Goal: Information Seeking & Learning: Learn about a topic

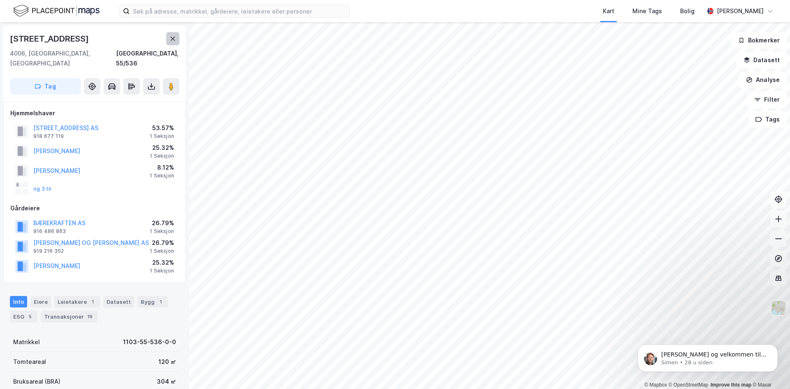
click at [176, 41] on icon at bounding box center [172, 38] width 7 height 7
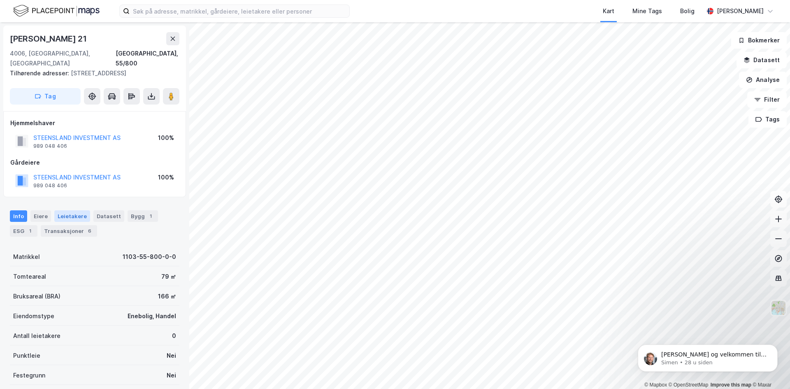
click at [78, 210] on div "Leietakere" at bounding box center [72, 216] width 36 height 12
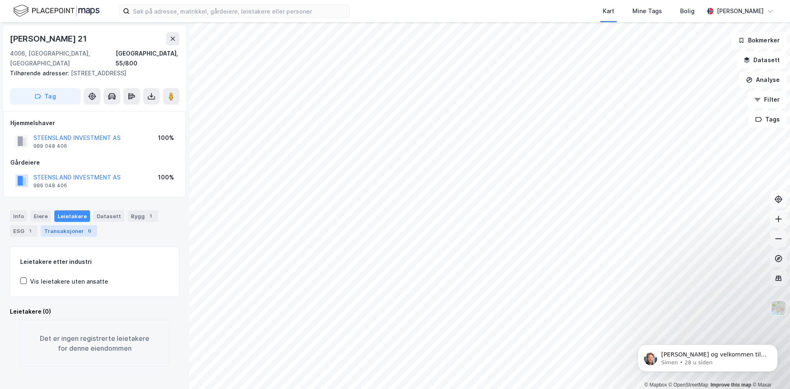
click at [78, 225] on div "Transaksjoner 6" at bounding box center [69, 231] width 56 height 12
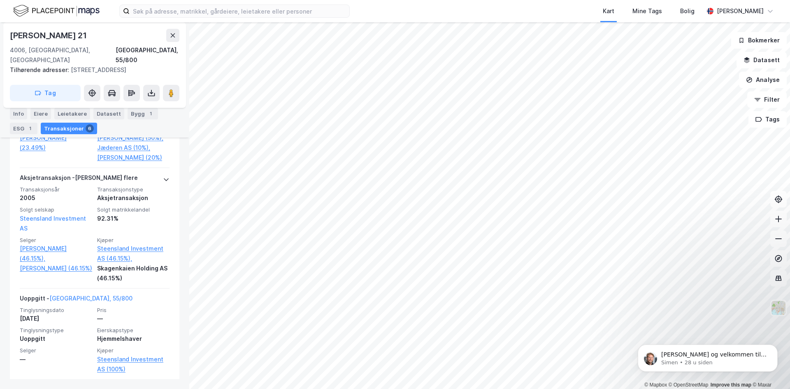
scroll to position [862, 0]
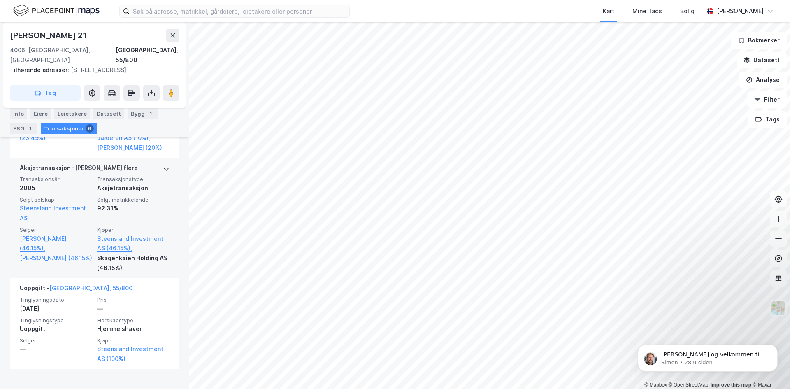
click at [140, 223] on div "Solgt matrikkelandel 92.31%" at bounding box center [133, 209] width 72 height 27
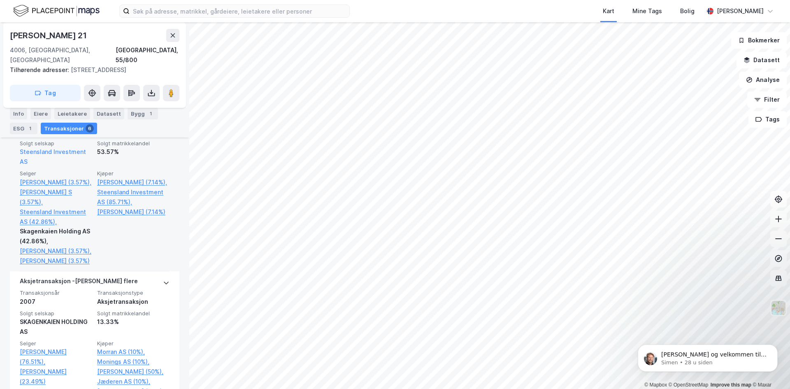
scroll to position [574, 0]
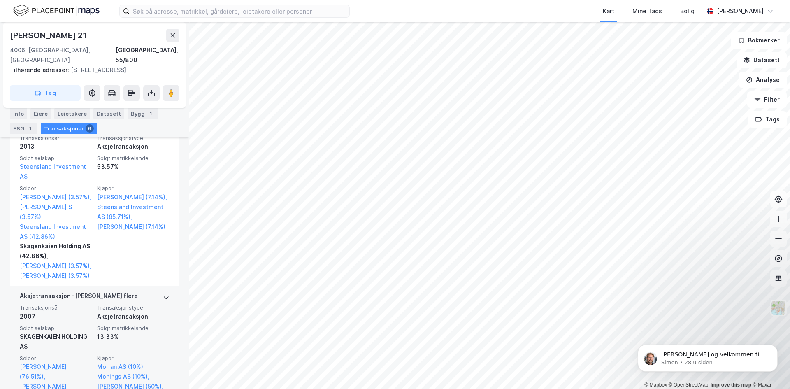
drag, startPoint x: 137, startPoint y: 259, endPoint x: 140, endPoint y: 311, distance: 51.5
click at [140, 304] on div "Aksjetransaksjon - Gjelder flere" at bounding box center [95, 297] width 150 height 13
click at [138, 304] on div "Aksjetransaksjon - Gjelder flere" at bounding box center [95, 297] width 150 height 13
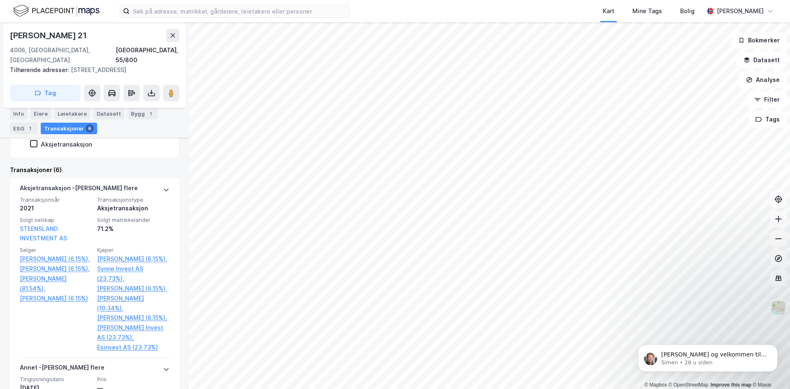
scroll to position [204, 0]
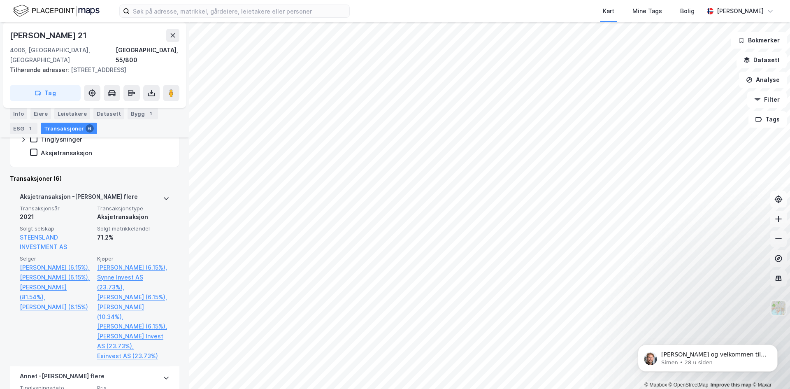
drag, startPoint x: 132, startPoint y: 264, endPoint x: 139, endPoint y: 244, distance: 21.5
click at [139, 244] on div "Transaksjonsår 2021 Transaksjonstype Aksjetransaksjon Solgt selskap STEENSLAND …" at bounding box center [95, 283] width 150 height 156
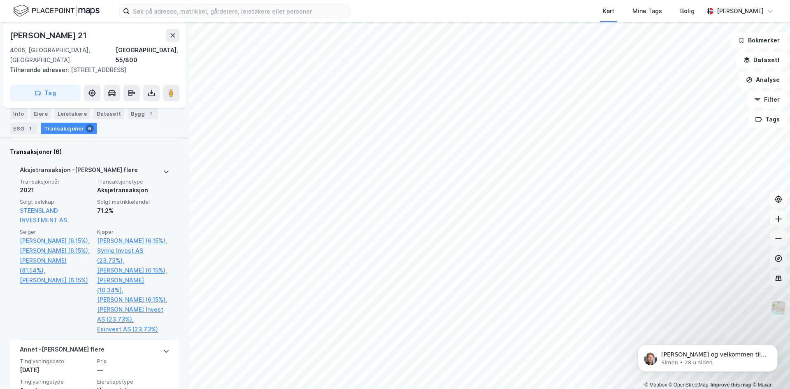
scroll to position [154, 0]
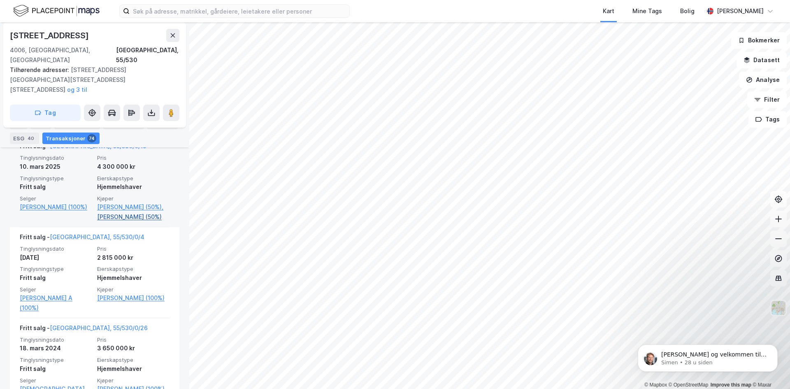
scroll to position [576, 0]
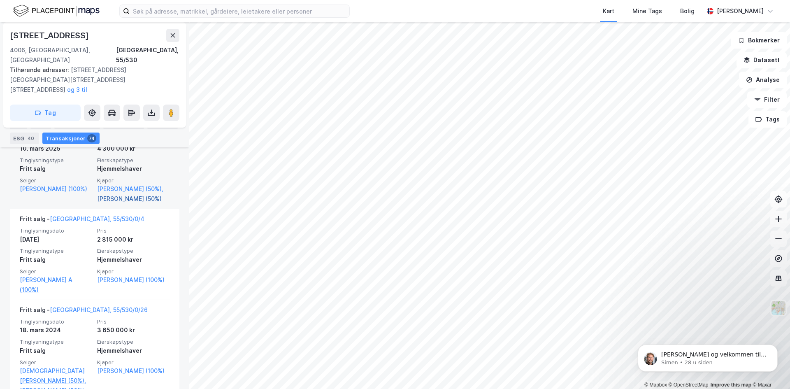
drag, startPoint x: 156, startPoint y: 198, endPoint x: 161, endPoint y: 200, distance: 5.0
drag, startPoint x: 161, startPoint y: 200, endPoint x: 158, endPoint y: 204, distance: 5.3
click at [158, 204] on div "Fritt salg - [GEOGRAPHIC_DATA], 55/530/0/19 Tinglysningsdato [DATE] Pris 4 300 …" at bounding box center [95, 163] width 150 height 91
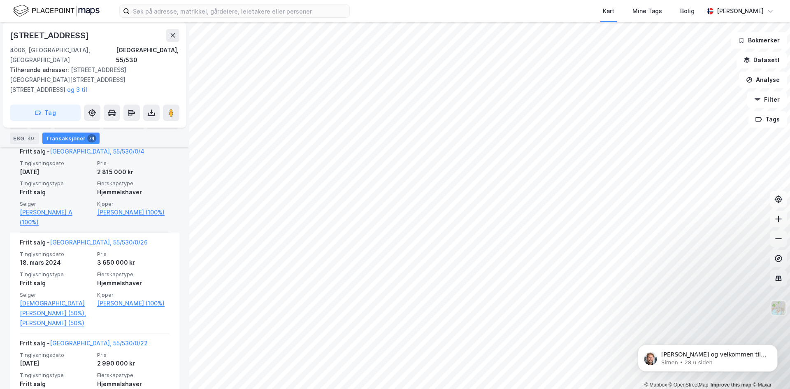
scroll to position [658, 0]
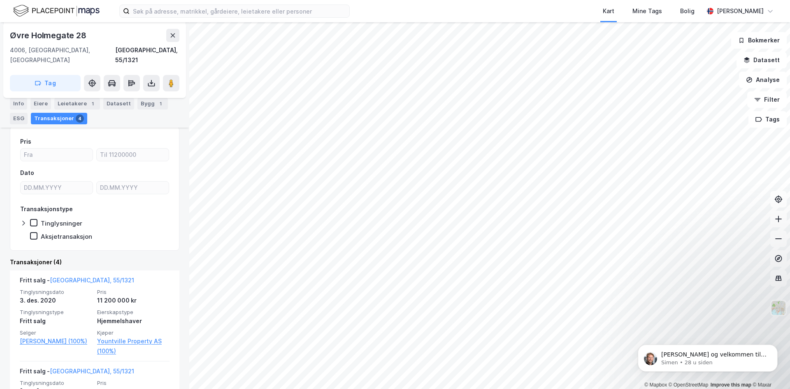
scroll to position [123, 0]
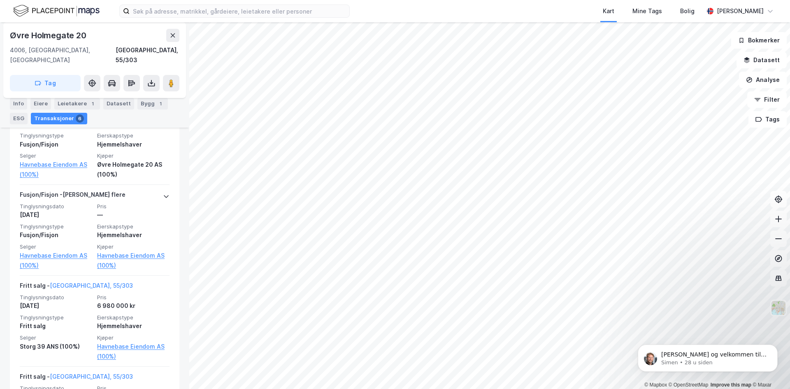
scroll to position [494, 0]
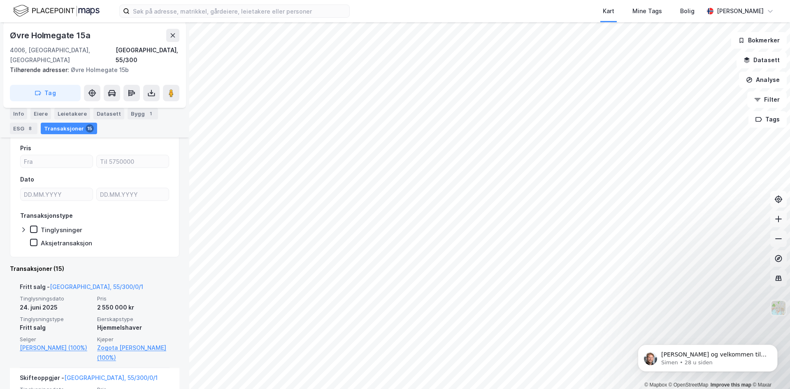
scroll to position [237, 0]
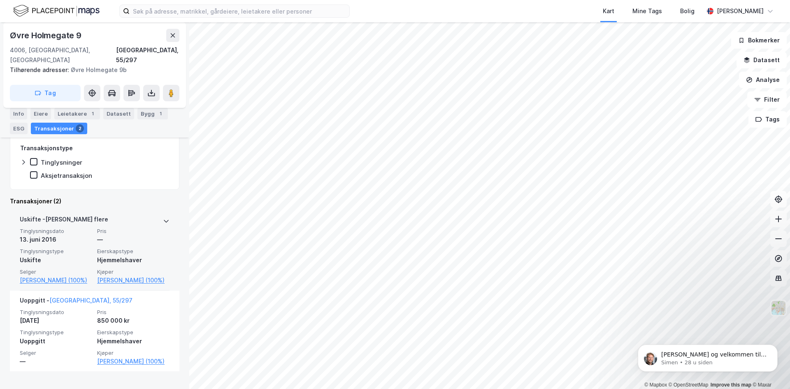
scroll to position [141, 0]
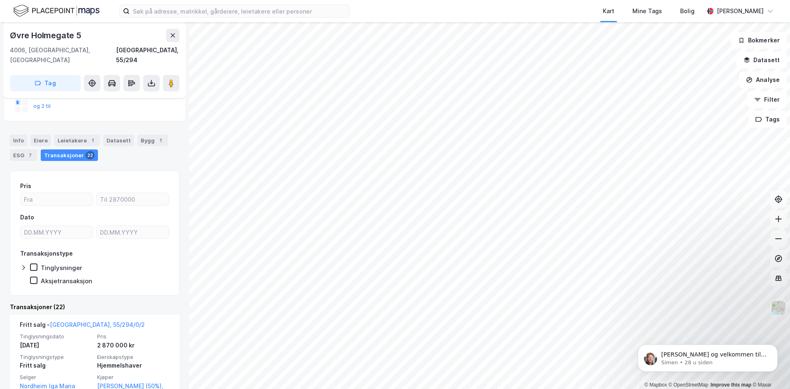
scroll to position [186, 0]
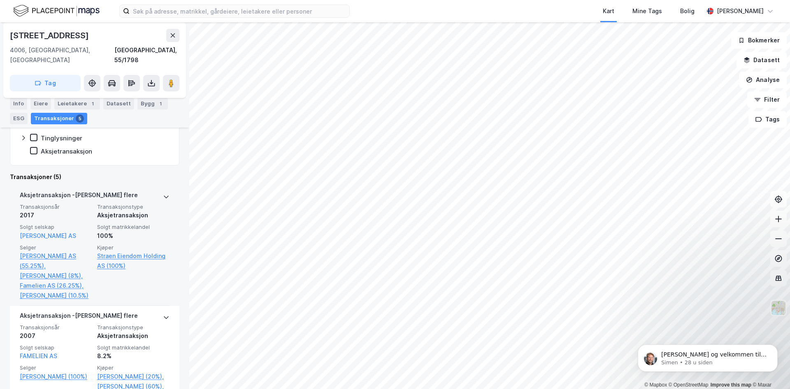
scroll to position [206, 0]
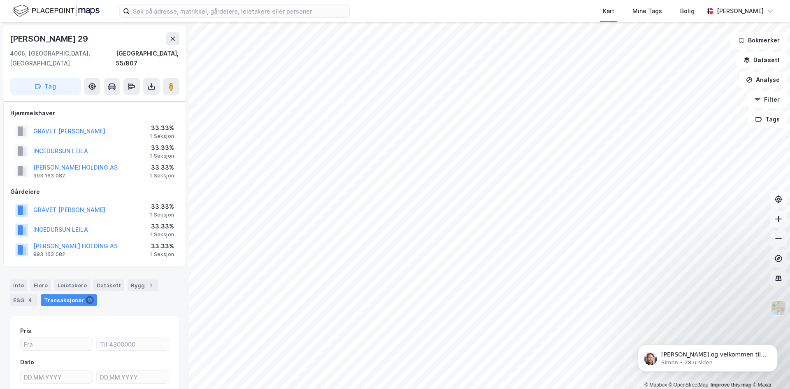
scroll to position [71, 0]
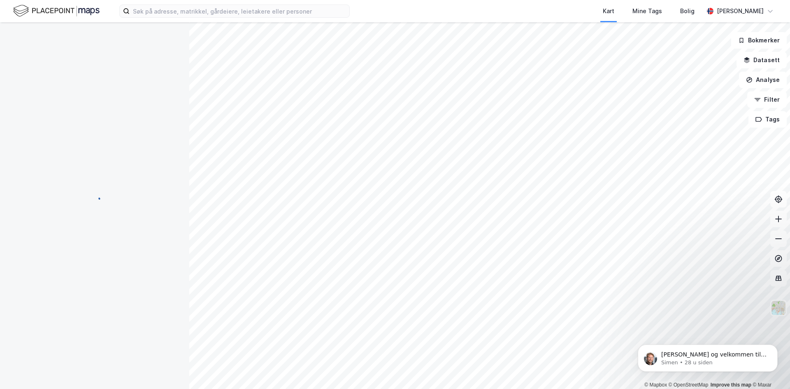
scroll to position [19, 0]
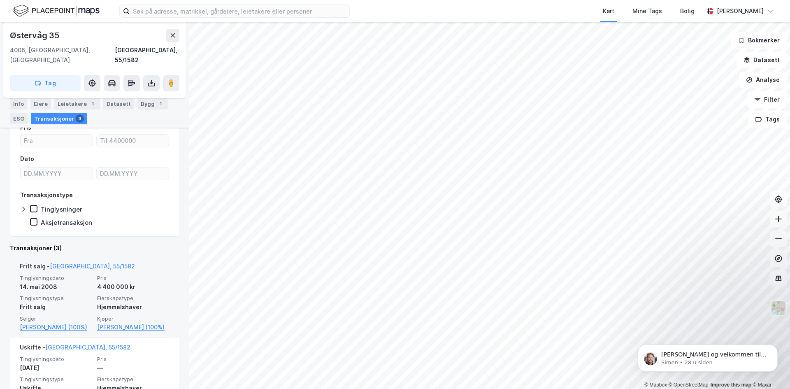
scroll to position [123, 0]
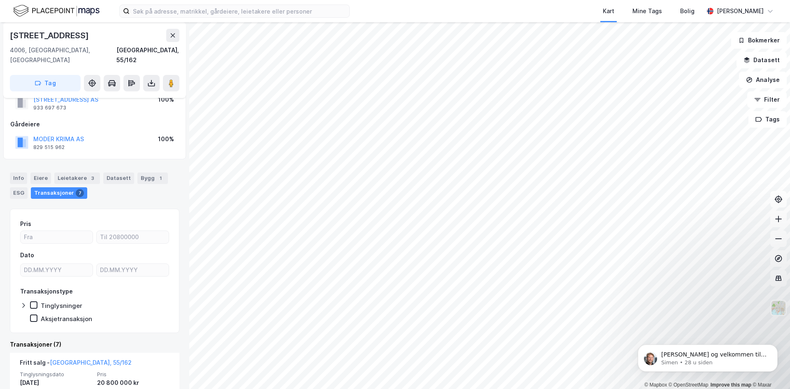
scroll to position [123, 0]
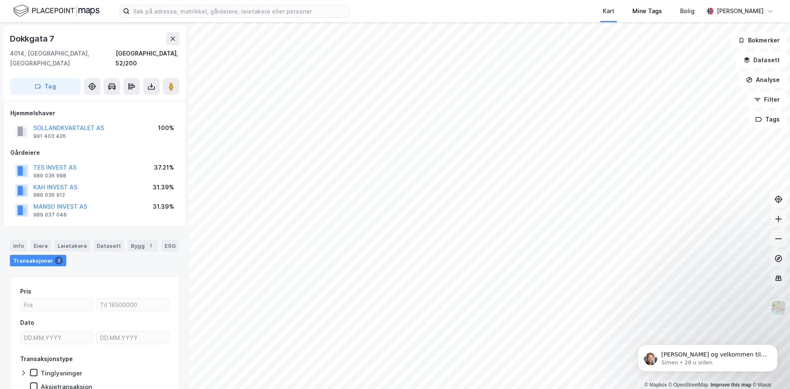
scroll to position [32, 0]
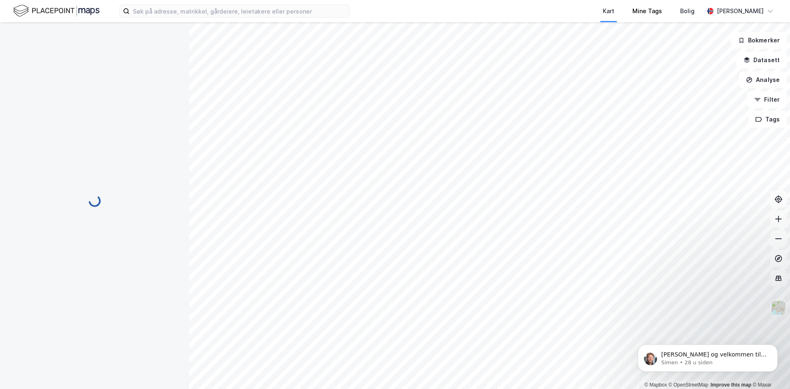
scroll to position [32, 0]
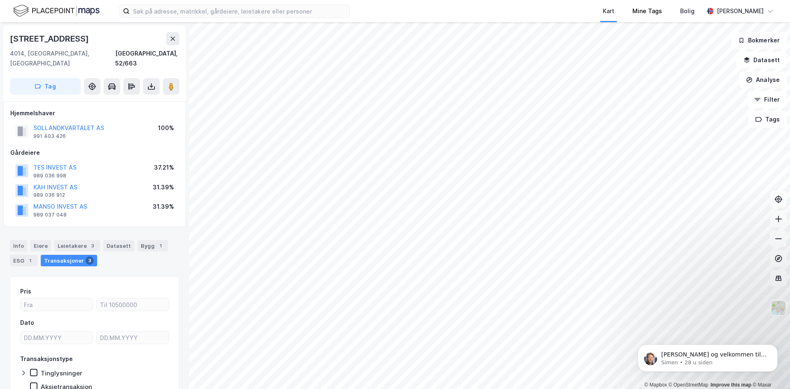
scroll to position [32, 0]
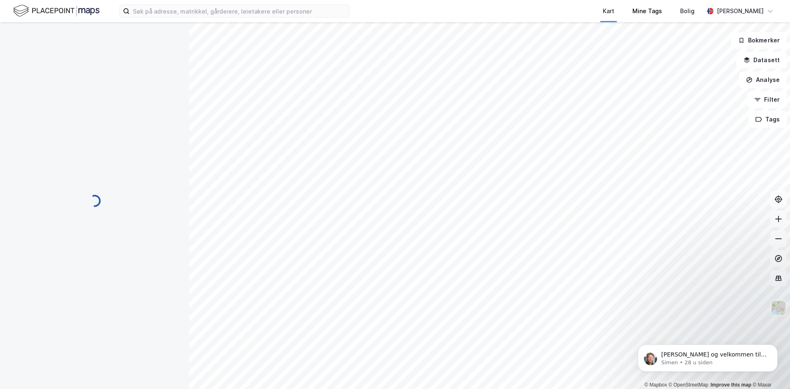
scroll to position [28, 0]
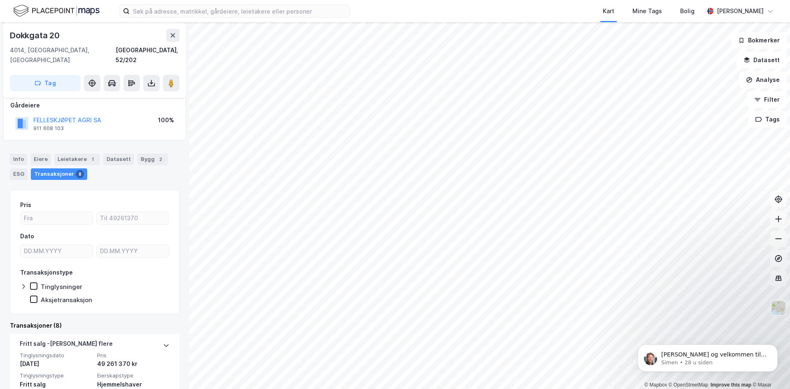
scroll to position [41, 0]
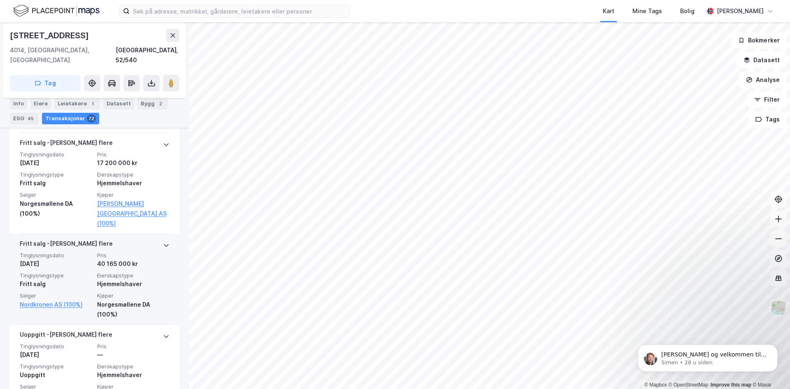
scroll to position [6862, 0]
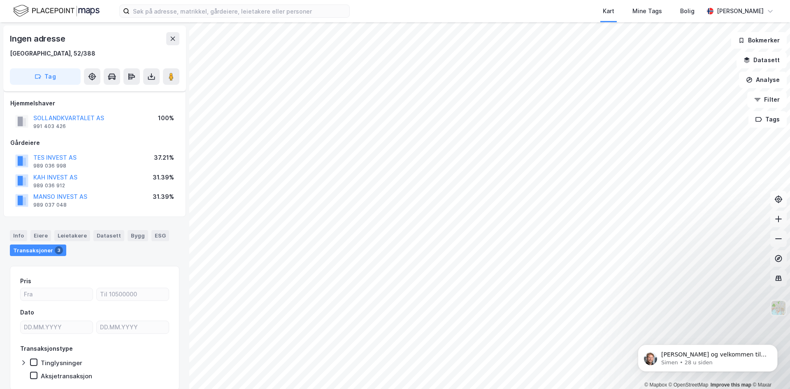
scroll to position [31, 0]
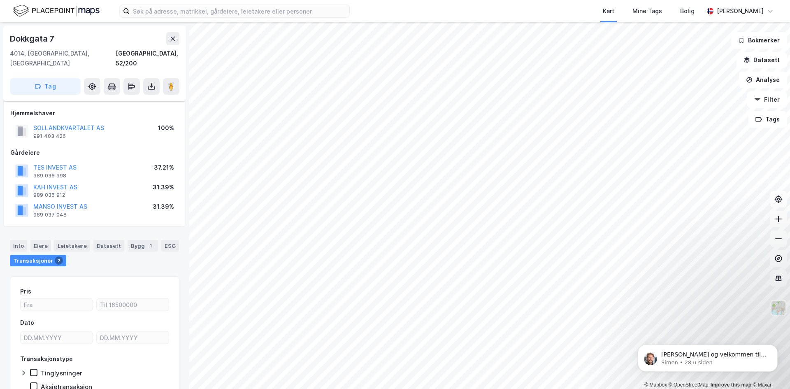
scroll to position [31, 0]
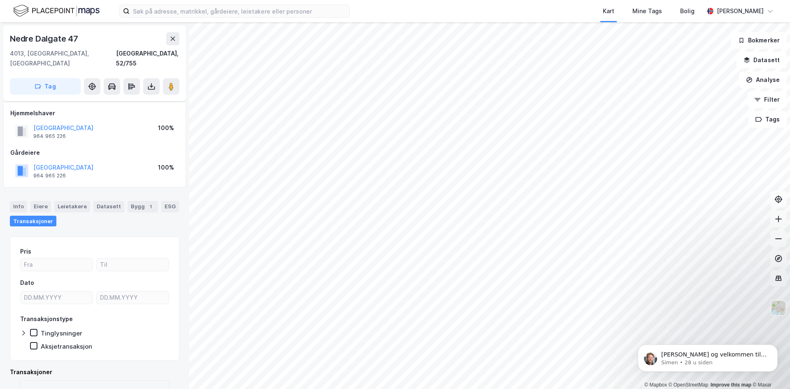
scroll to position [28, 0]
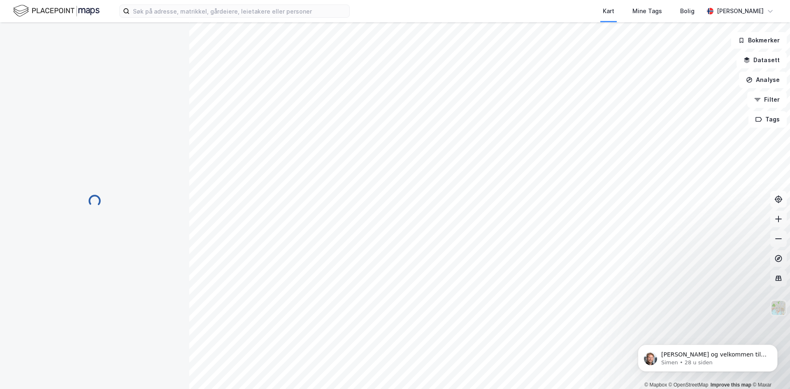
scroll to position [28, 0]
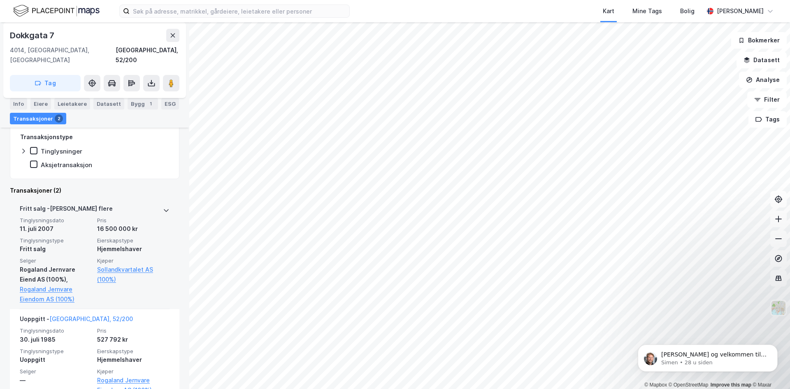
scroll to position [233, 0]
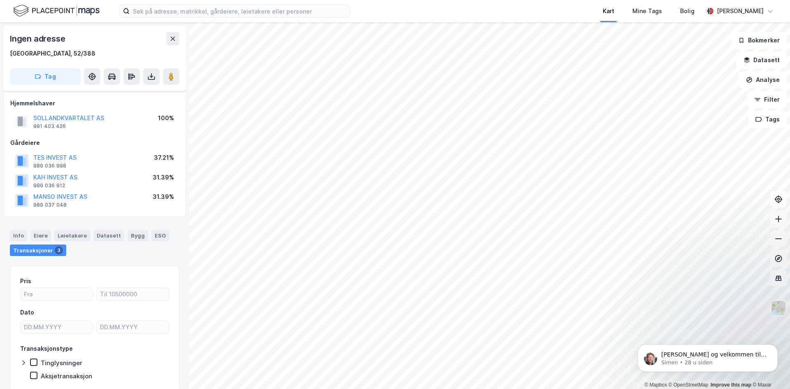
scroll to position [31, 0]
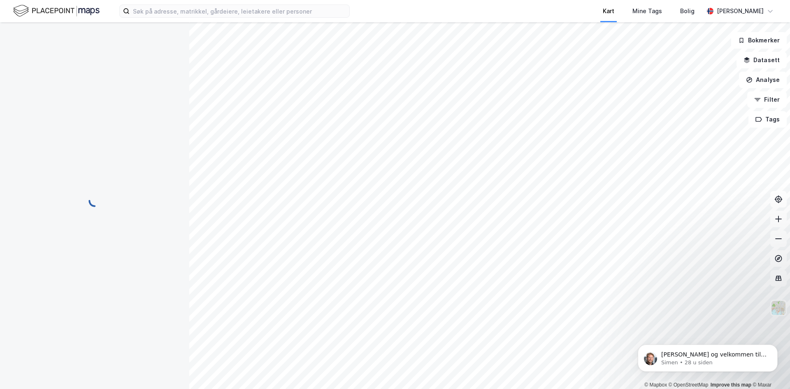
scroll to position [31, 0]
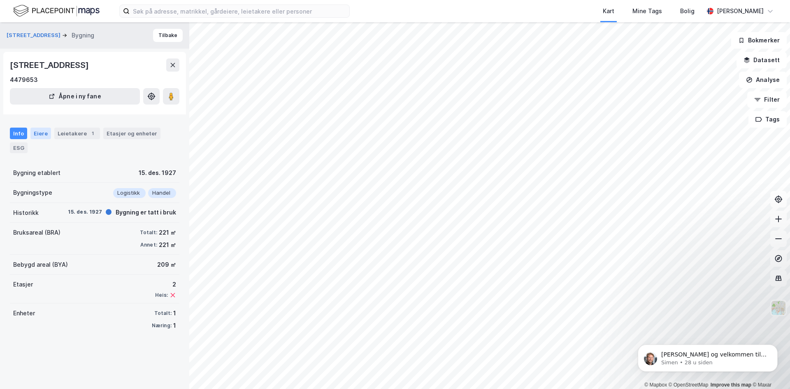
click at [42, 134] on div "Eiere" at bounding box center [40, 134] width 21 height 12
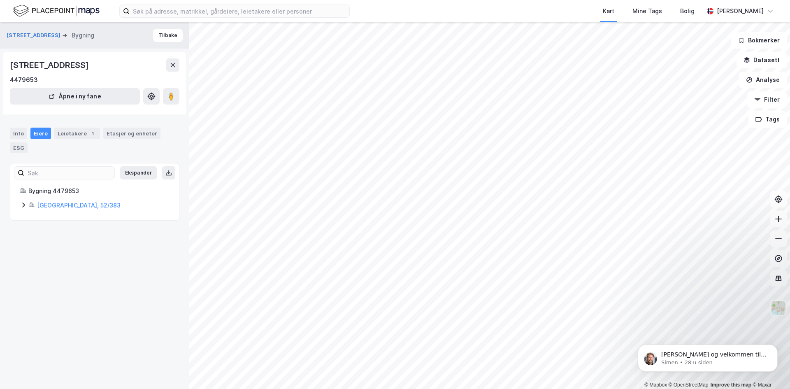
click at [21, 204] on icon at bounding box center [23, 205] width 7 height 7
click at [23, 205] on icon at bounding box center [23, 205] width 7 height 7
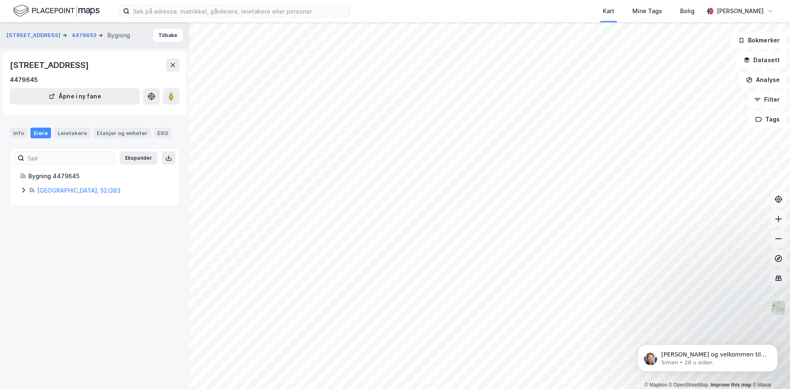
click at [29, 188] on div "[GEOGRAPHIC_DATA], 52/383" at bounding box center [94, 190] width 149 height 10
drag, startPoint x: 29, startPoint y: 188, endPoint x: 86, endPoint y: 194, distance: 57.0
click at [29, 189] on div "[GEOGRAPHIC_DATA], 52/383" at bounding box center [94, 190] width 149 height 10
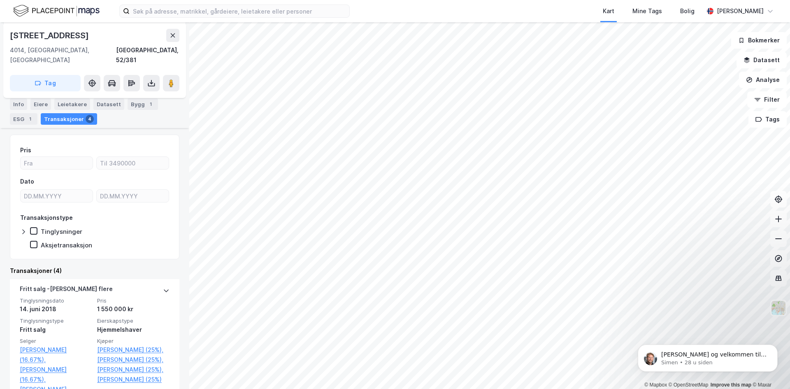
scroll to position [116, 0]
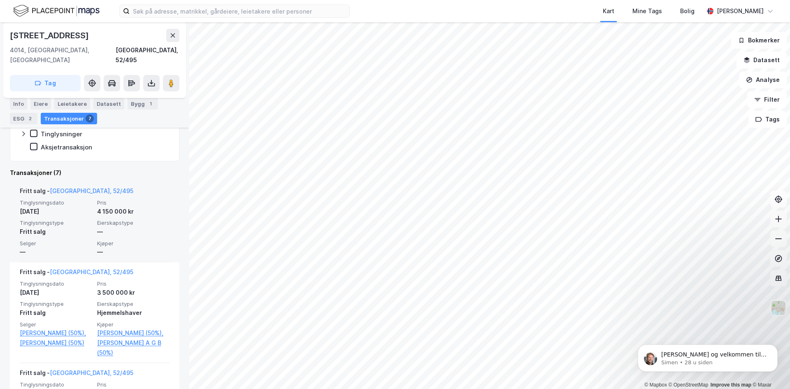
scroll to position [165, 0]
